Goal: Information Seeking & Learning: Find specific fact

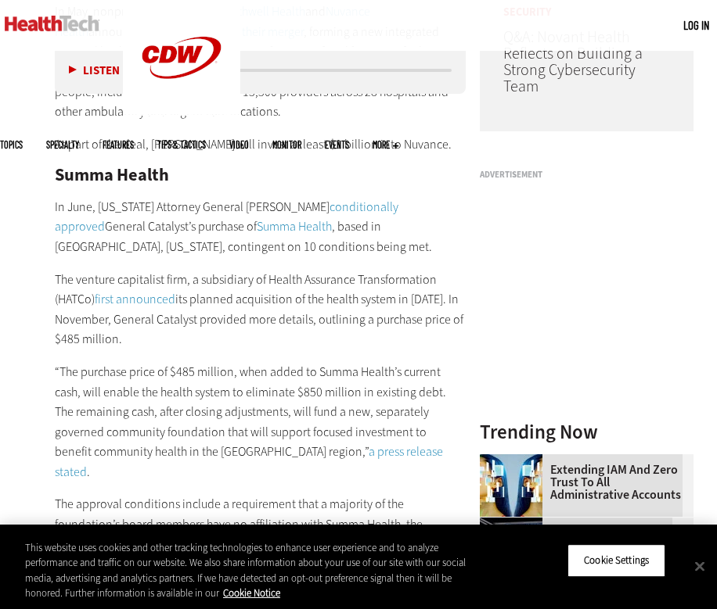
scroll to position [1292, 0]
click at [272, 269] on p "The venture capitalist firm, a subsidiary of Health Assurance Transformation (H…" at bounding box center [260, 309] width 411 height 80
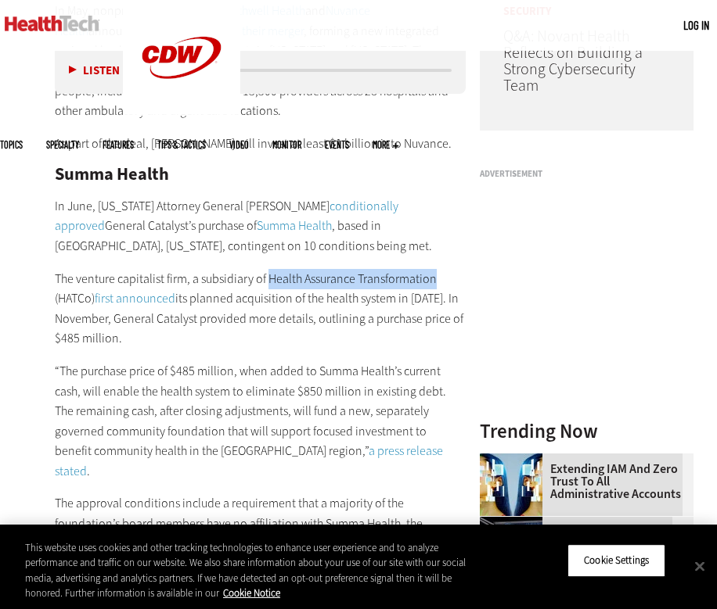
drag, startPoint x: 272, startPoint y: 259, endPoint x: 404, endPoint y: 259, distance: 131.4
click at [404, 269] on p "The venture capitalist firm, a subsidiary of Health Assurance Transformation (H…" at bounding box center [260, 309] width 411 height 80
copy p "Health Assurance Transformation"
click at [237, 304] on p "The venture capitalist firm, a subsidiary of Health Assurance Transformation (H…" at bounding box center [260, 309] width 411 height 80
click at [329, 361] on p "“The purchase price of $485 million, when added to Summa Health’s current cash,…" at bounding box center [260, 421] width 411 height 120
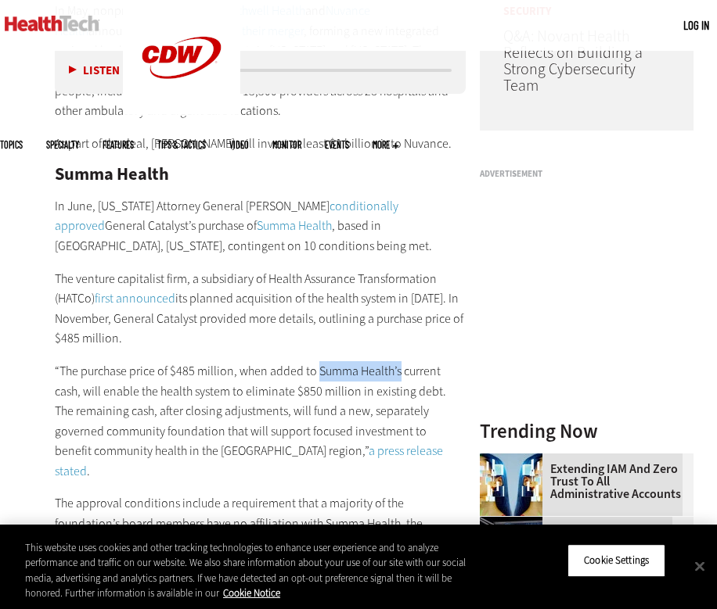
drag, startPoint x: 329, startPoint y: 346, endPoint x: 366, endPoint y: 348, distance: 36.8
click at [366, 361] on p "“The purchase price of $485 million, when added to Summa Health’s current cash,…" at bounding box center [260, 421] width 411 height 120
copy p "Summa Health’s"
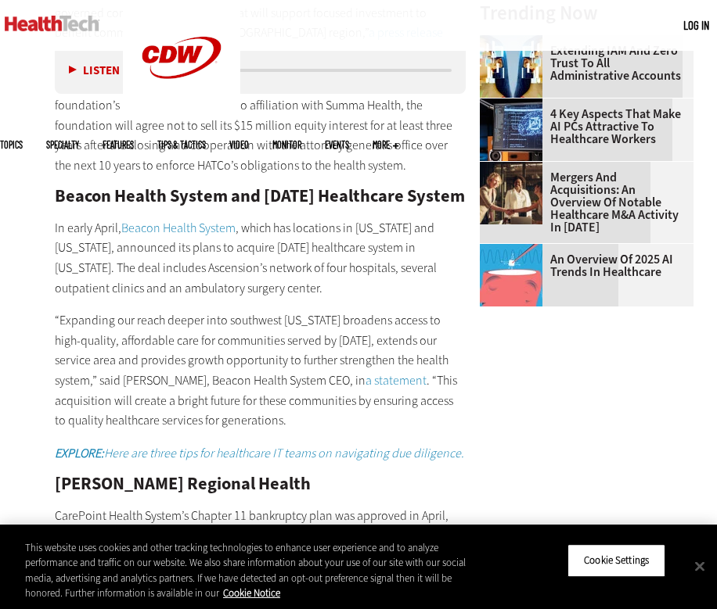
scroll to position [1712, 0]
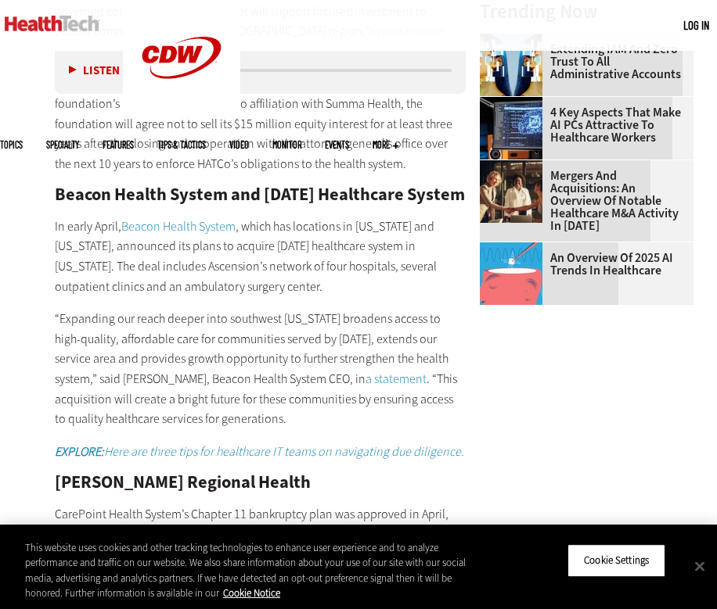
click at [78, 186] on h2 "Beacon Health System and [DATE] Healthcare System" at bounding box center [260, 194] width 411 height 17
drag, startPoint x: 78, startPoint y: 150, endPoint x: 92, endPoint y: 167, distance: 22.2
click at [92, 186] on h2 "Beacon Health System and [DATE] Healthcare System" at bounding box center [260, 194] width 411 height 17
copy h2 "Beacon Health System and [DATE] Healthcare System"
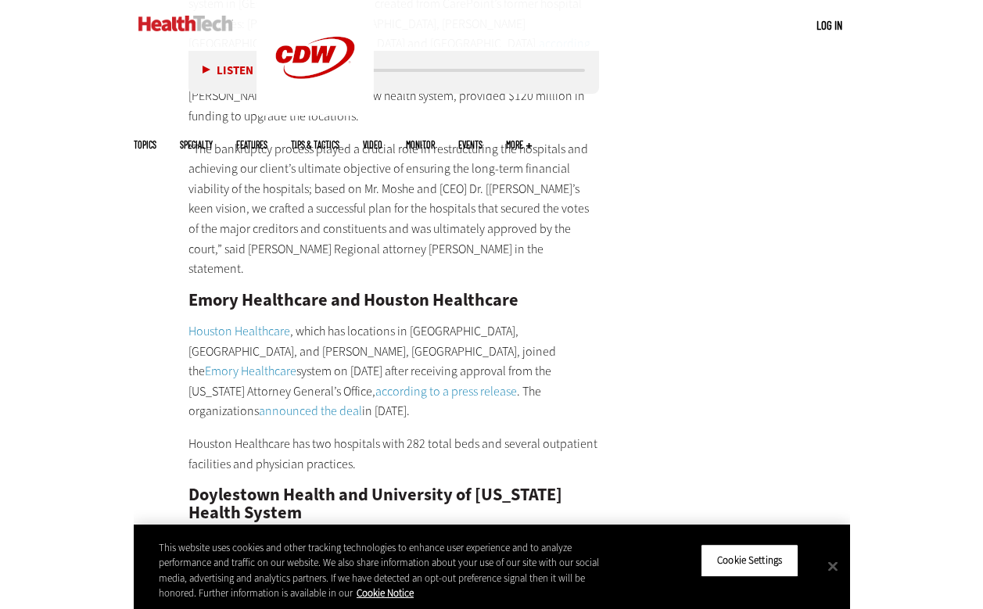
scroll to position [2264, 0]
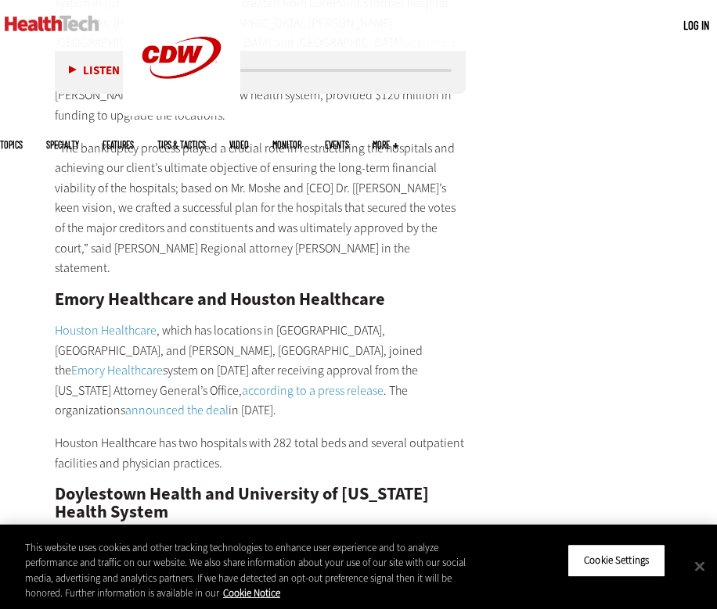
click at [78, 291] on h2 "Emory Healthcare and Houston Healthcare" at bounding box center [260, 299] width 411 height 17
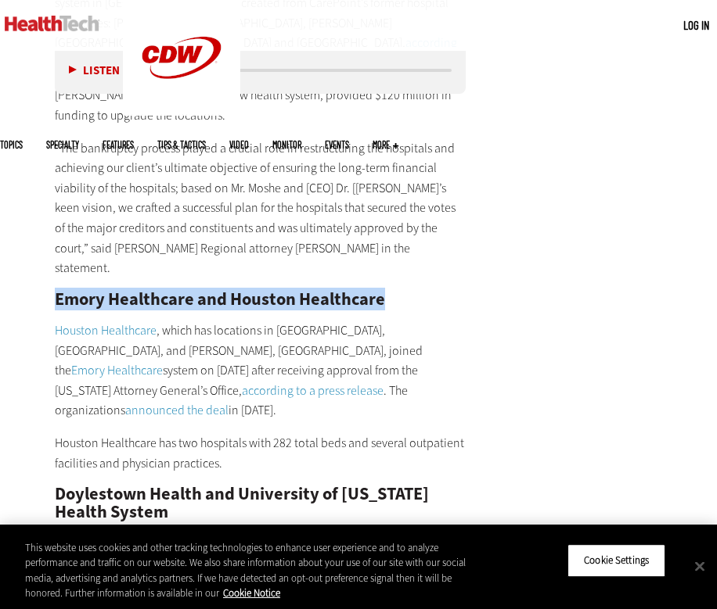
drag, startPoint x: 78, startPoint y: 234, endPoint x: 363, endPoint y: 235, distance: 284.8
click at [363, 291] on h2 "Emory Healthcare and Houston Healthcare" at bounding box center [260, 299] width 411 height 17
copy h2 "Emory Healthcare and Houston Healthcare"
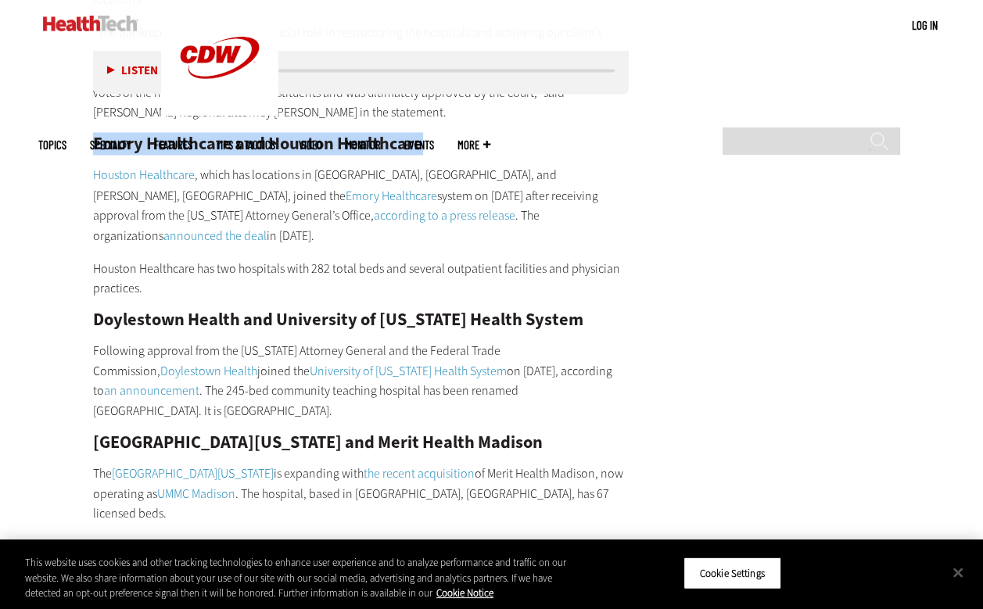
scroll to position [0, 0]
